Goal: Use online tool/utility: Utilize a website feature to perform a specific function

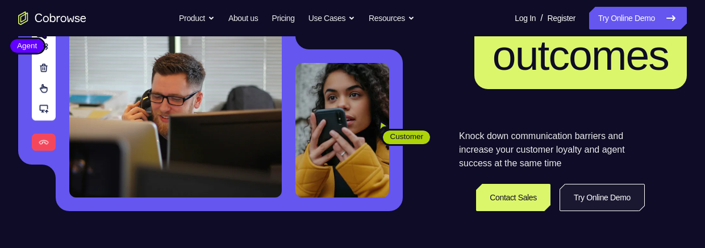
click at [609, 85] on link "Try Online Demo" at bounding box center [602, 197] width 85 height 27
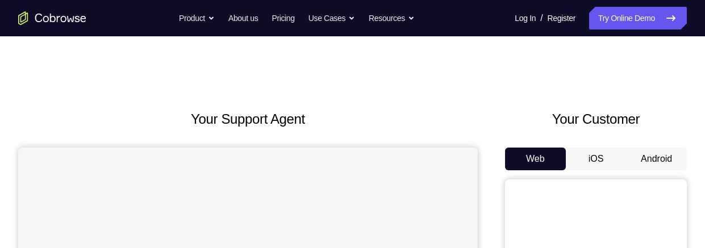
click at [656, 153] on button "Android" at bounding box center [656, 159] width 61 height 23
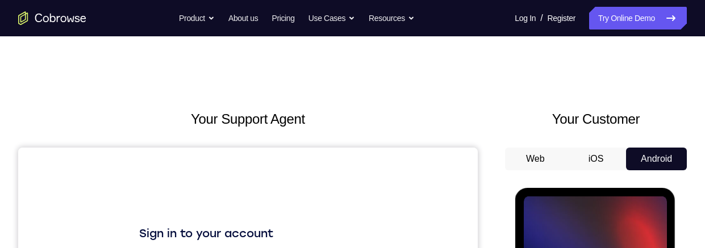
click at [593, 156] on button "iOS" at bounding box center [596, 159] width 61 height 23
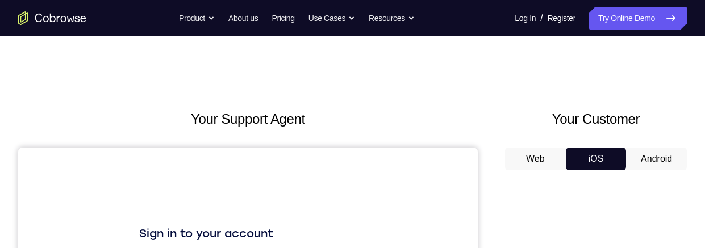
click at [660, 164] on button "Android" at bounding box center [656, 159] width 61 height 23
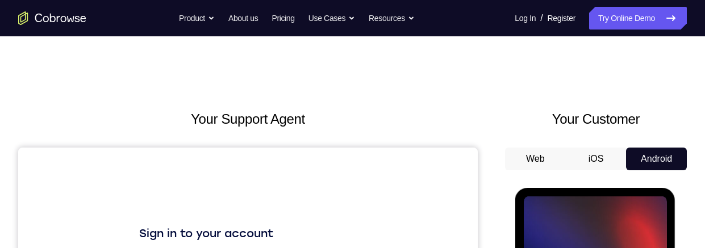
scroll to position [97, 0]
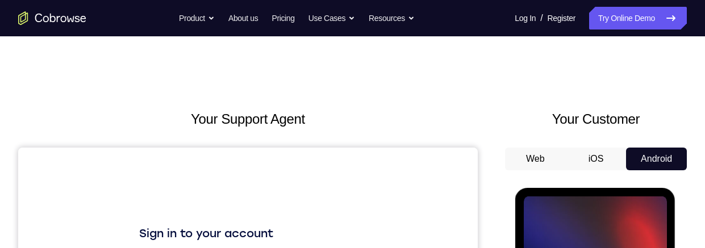
scroll to position [0, 0]
